Goal: Information Seeking & Learning: Find specific fact

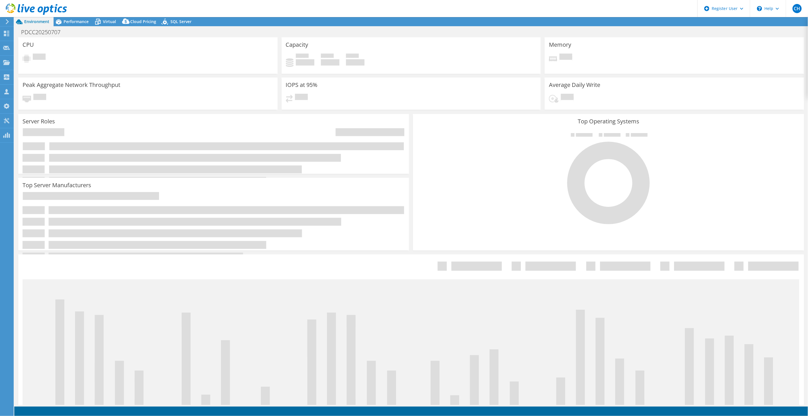
select select "USD"
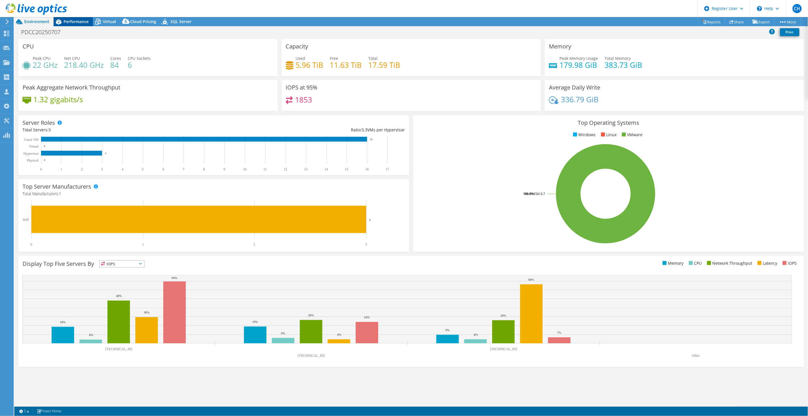
click at [84, 21] on span "Performance" at bounding box center [76, 21] width 25 height 5
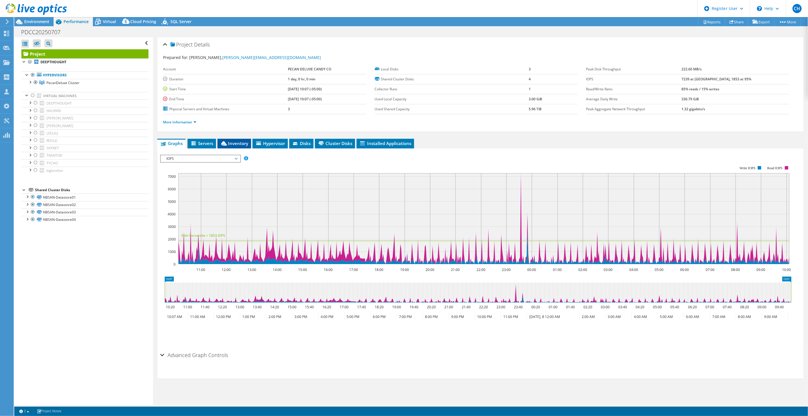
click at [241, 143] on span "Inventory" at bounding box center [234, 144] width 28 height 6
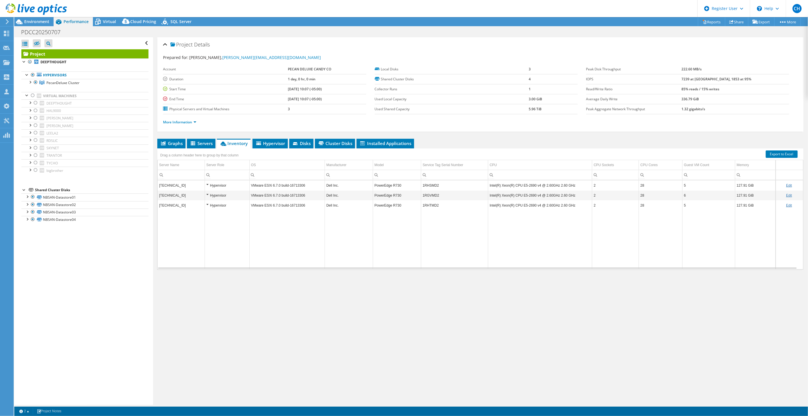
click at [430, 185] on td "1RHSMD2" at bounding box center [454, 185] width 67 height 10
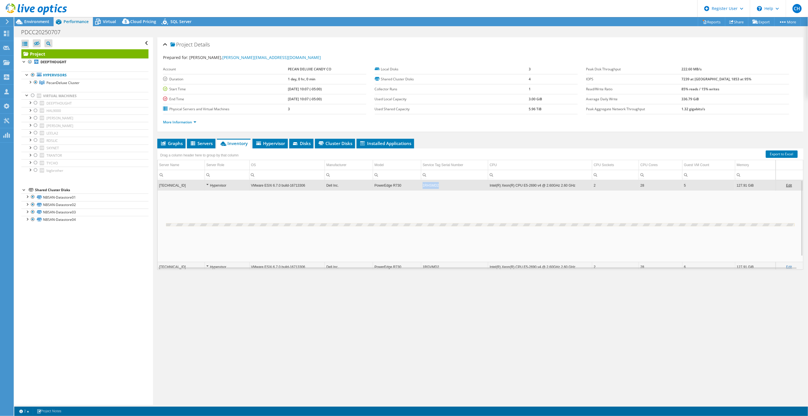
click at [430, 185] on td "1RHSMD2" at bounding box center [454, 185] width 67 height 10
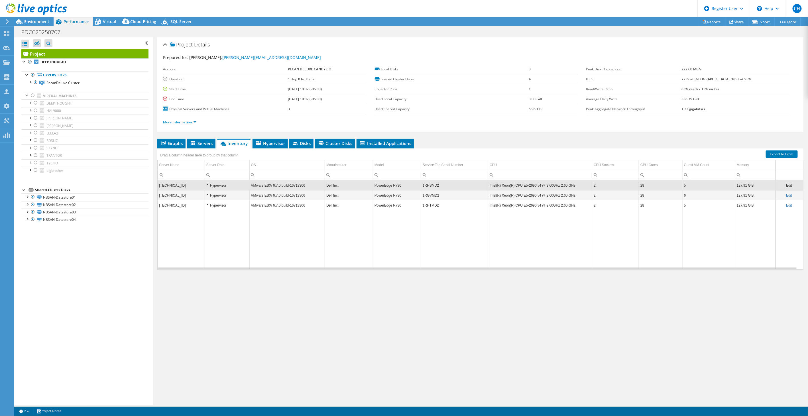
click at [430, 185] on td "1RHSMD2" at bounding box center [454, 185] width 67 height 10
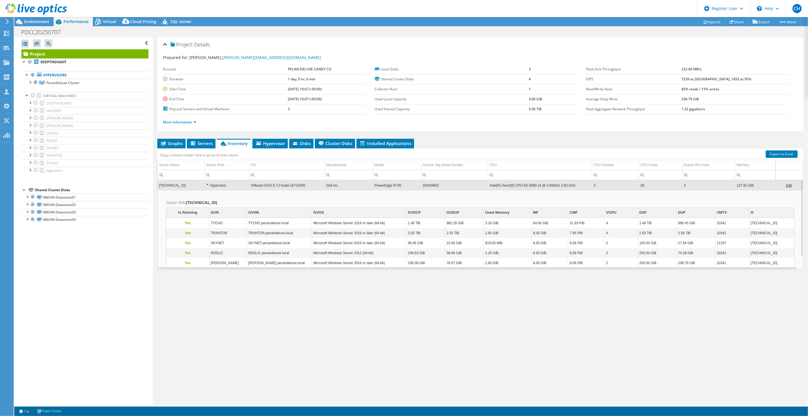
click at [430, 185] on td "1RHSMD2" at bounding box center [454, 185] width 67 height 10
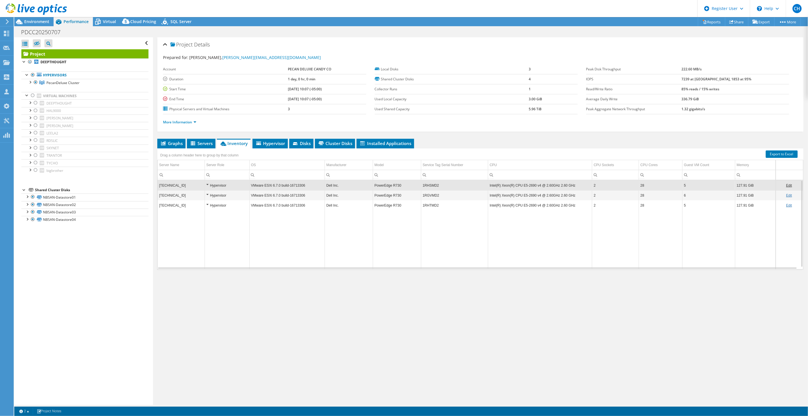
drag, startPoint x: 430, startPoint y: 185, endPoint x: 426, endPoint y: 184, distance: 4.3
click at [426, 184] on td "1RHSMD2" at bounding box center [454, 185] width 67 height 10
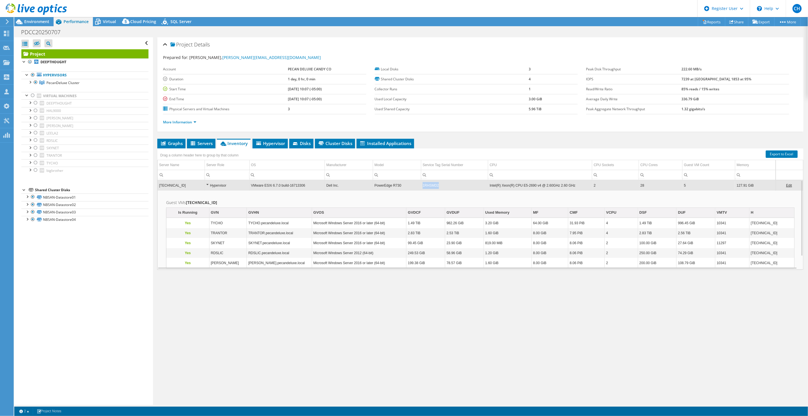
copy td "1RHSMD2"
click at [291, 332] on div "Project Details Prepared for: [PERSON_NAME], [PERSON_NAME][EMAIL_ADDRESS][DOMAI…" at bounding box center [480, 221] width 655 height 368
click at [32, 96] on div at bounding box center [33, 95] width 6 height 7
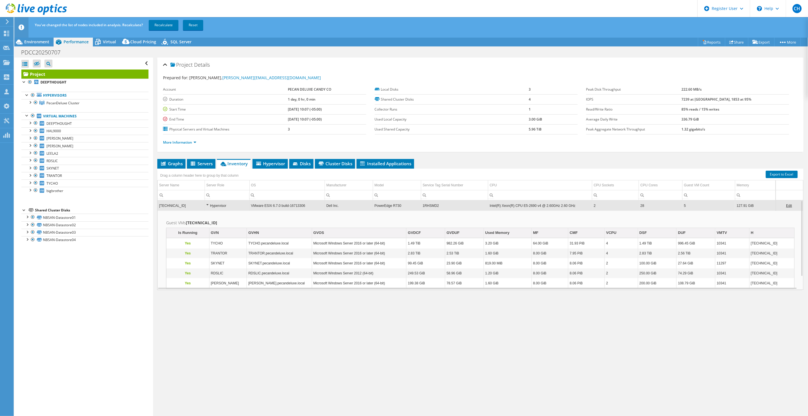
click at [451, 380] on div "Project Details Prepared for: [PERSON_NAME], [PERSON_NAME][EMAIL_ADDRESS][DOMAI…" at bounding box center [480, 242] width 655 height 368
click at [450, 206] on td "1RHSMD2" at bounding box center [454, 206] width 67 height 10
